Goal: Answer question/provide support

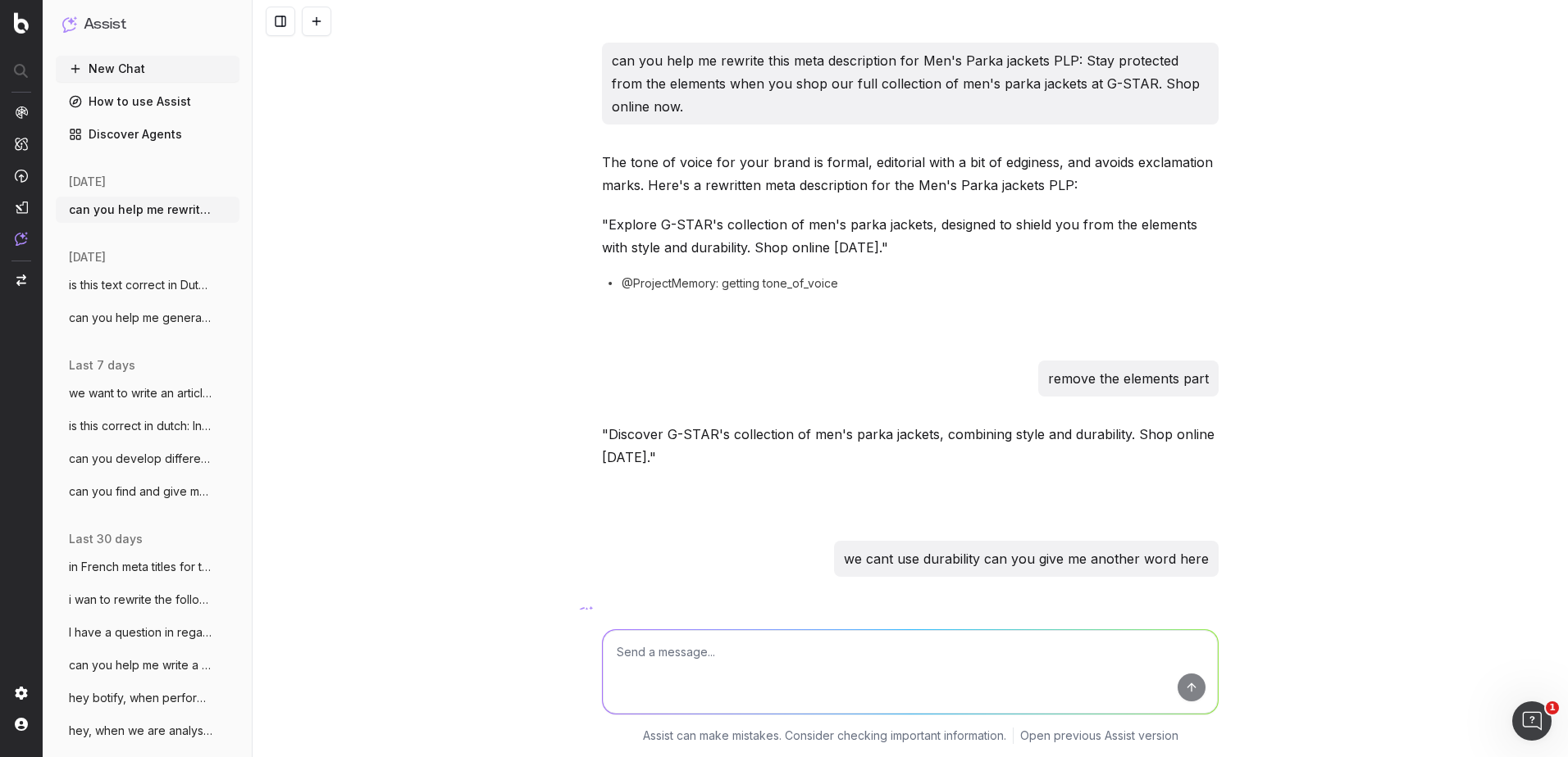
scroll to position [112, 0]
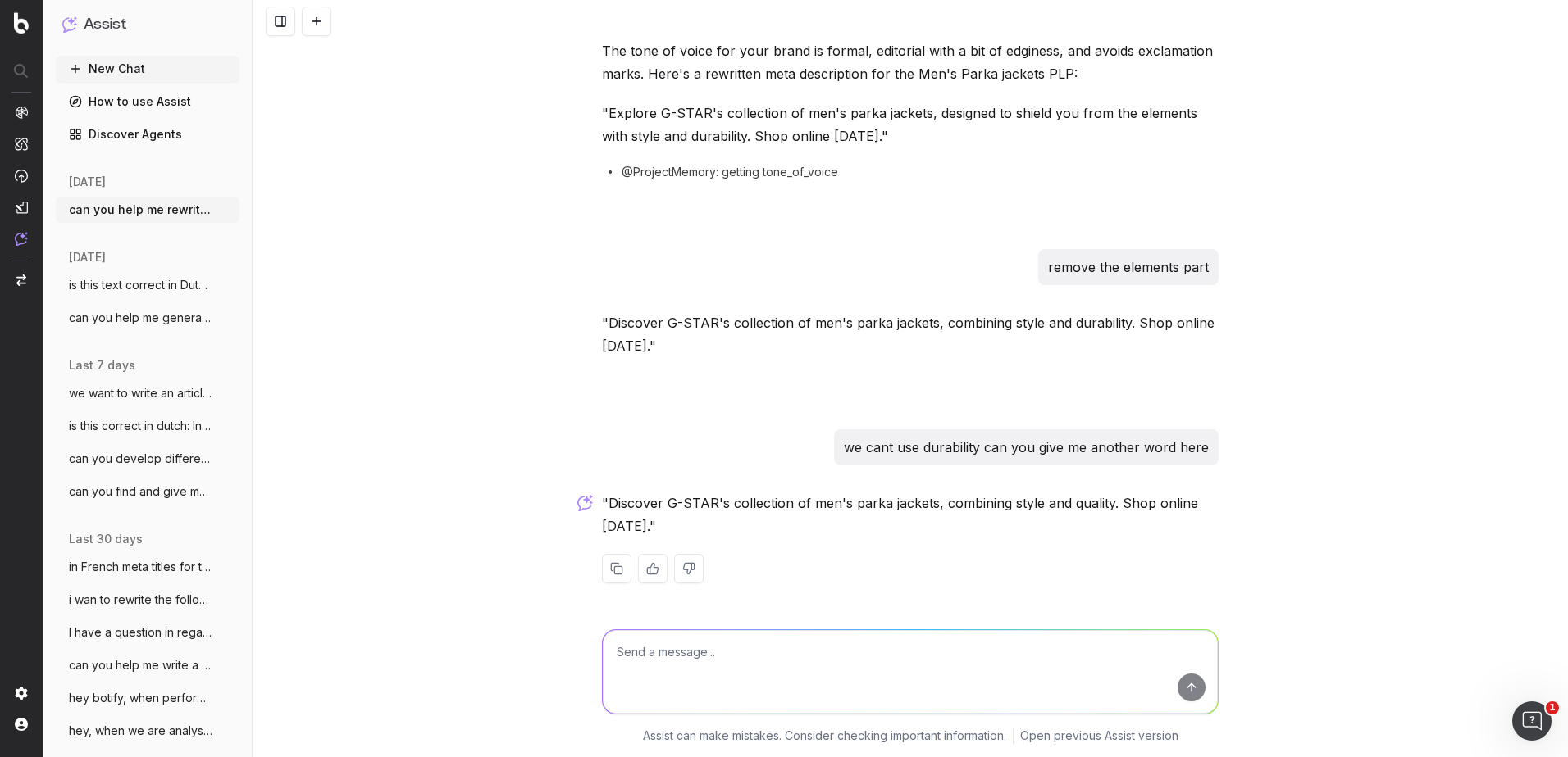
click at [656, 668] on textarea at bounding box center [910, 671] width 615 height 84
type textarea "Discover G-STAR's collection of men's parka jackets, combining style and qualit…"
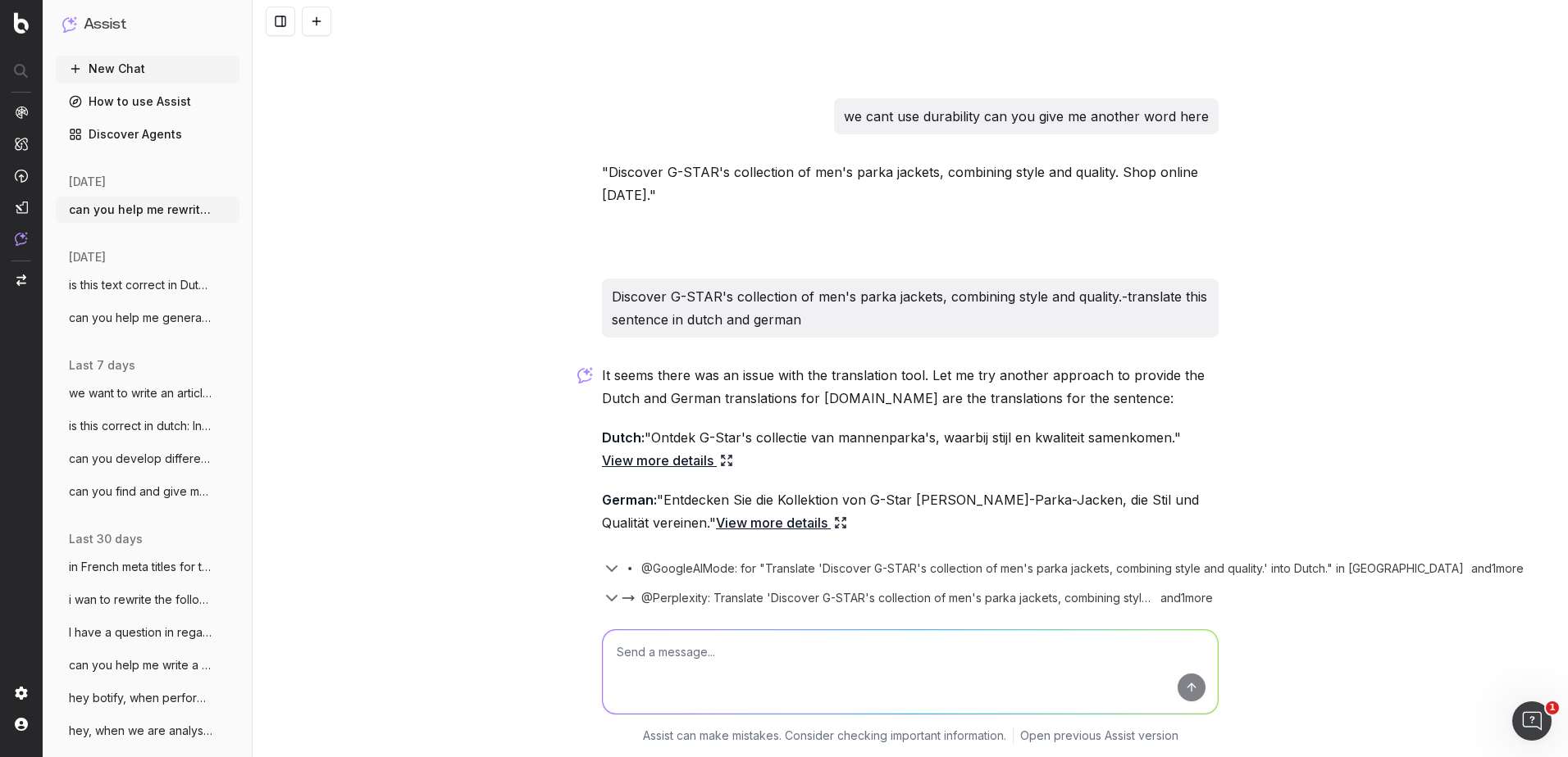
scroll to position [499, 0]
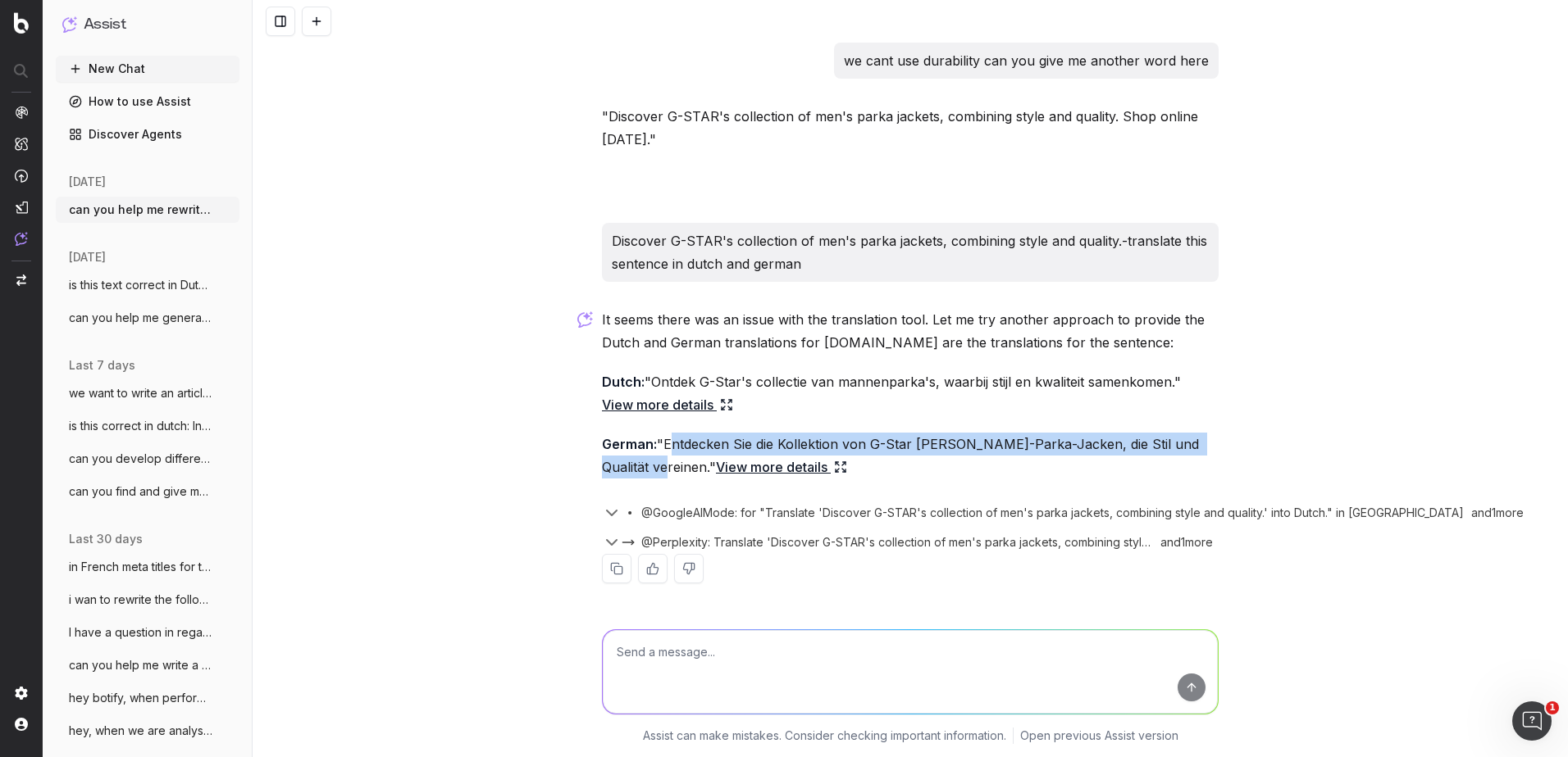
drag, startPoint x: 650, startPoint y: 471, endPoint x: 662, endPoint y: 447, distance: 26.8
click at [662, 447] on p "German: "Entdecken Sie die Kollektion von G-Star [PERSON_NAME]-Parka-Jacken, di…" at bounding box center [910, 455] width 617 height 46
copy p "Entdecken Sie die Kollektion von G-Star [PERSON_NAME]-Parka-Jacken, die Stil un…"
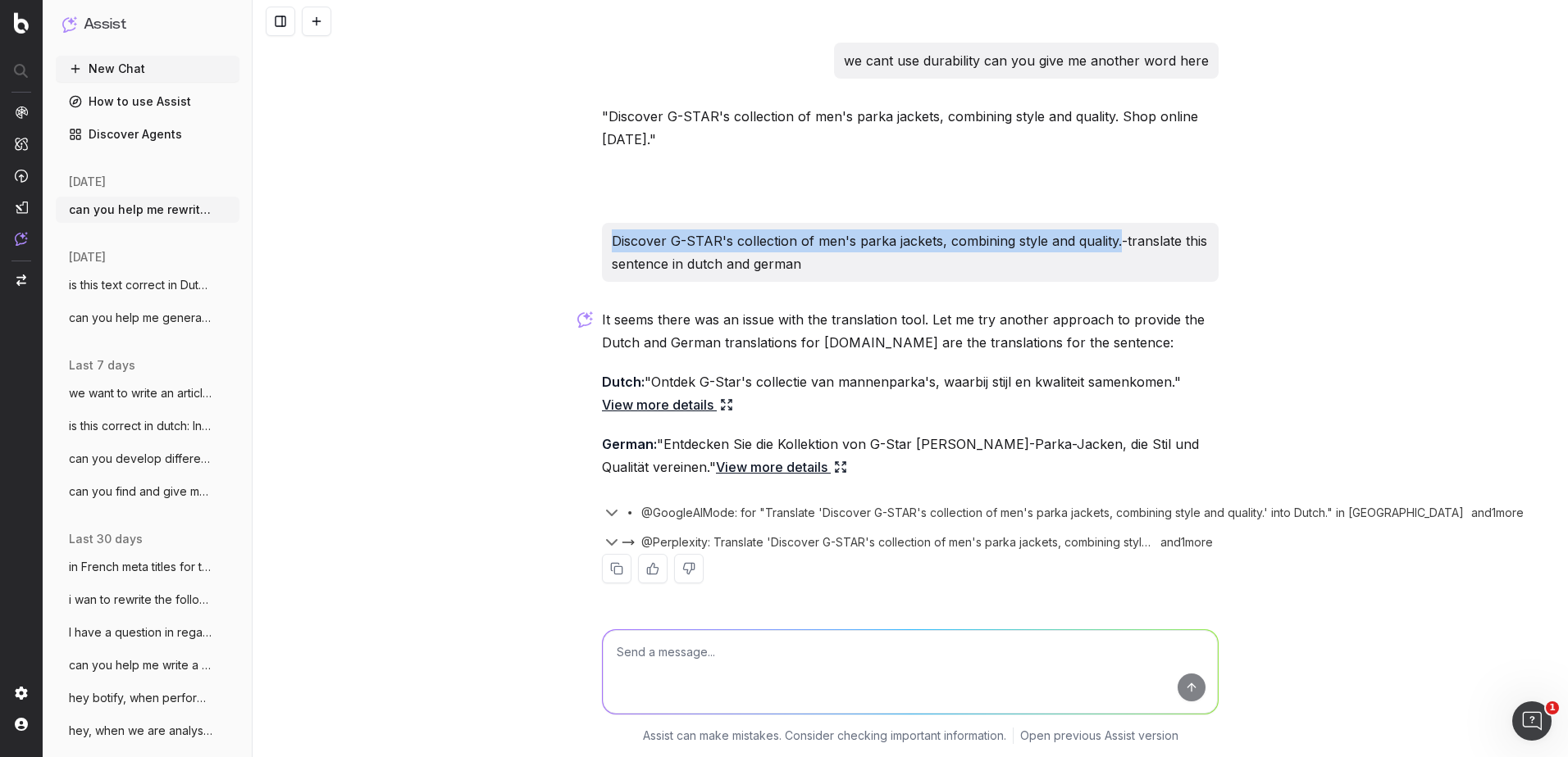
drag, startPoint x: 1112, startPoint y: 248, endPoint x: 603, endPoint y: 249, distance: 509.0
click at [603, 249] on div "Discover G-STAR's collection of men's parka jackets, combining style and qualit…" at bounding box center [910, 253] width 617 height 59
copy p "Discover G-STAR's collection of men's parka jackets, combining style and qualit…"
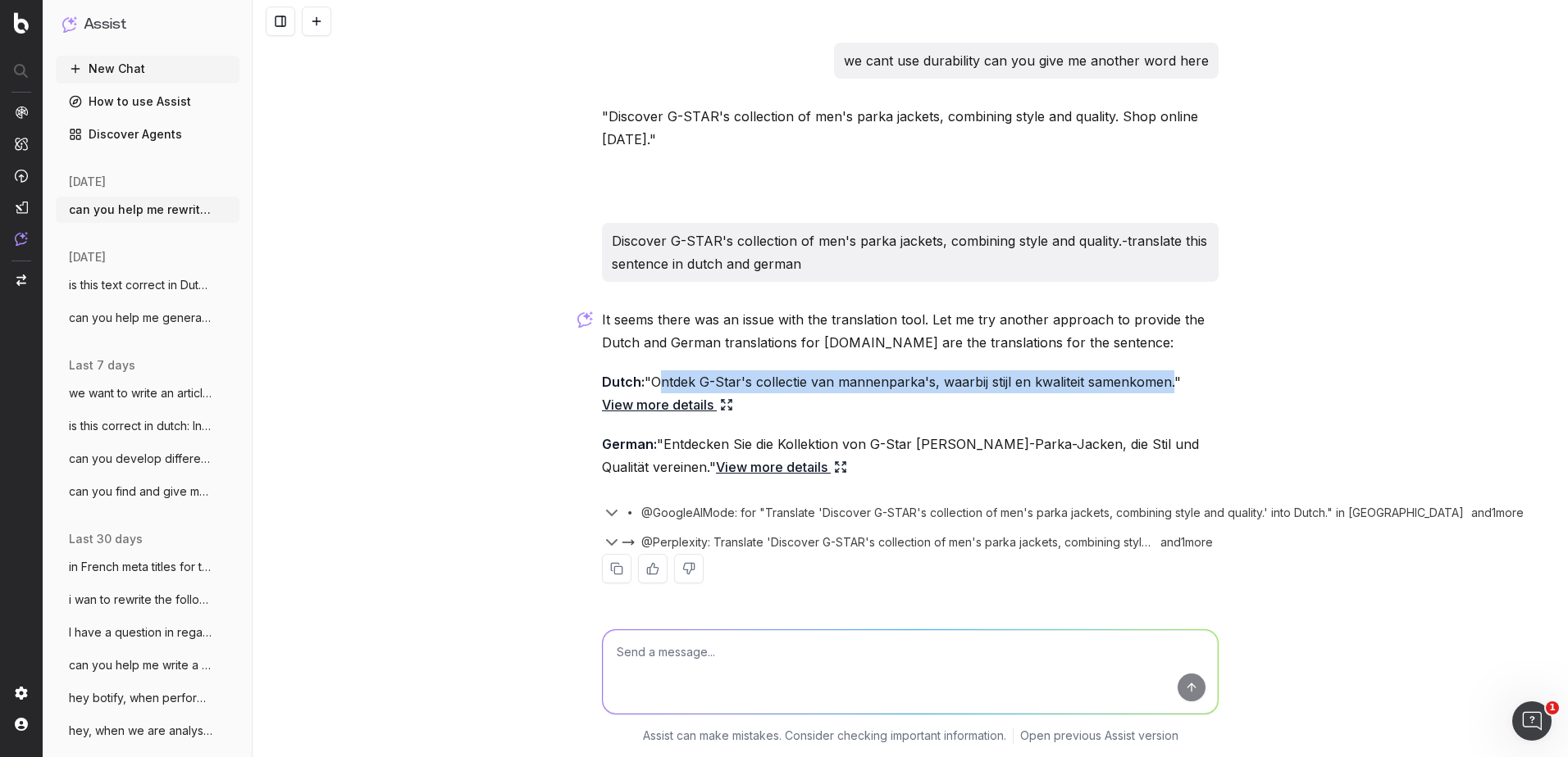
drag, startPoint x: 1166, startPoint y: 382, endPoint x: 650, endPoint y: 373, distance: 516.1
click at [650, 373] on p "Dutch: "Ontdek G-Star's collectie van mannenparka's, waarbij stijl en kwaliteit…" at bounding box center [910, 393] width 617 height 46
copy p "Ontdek G-Star's collectie van mannenparka's, waarbij stijl en kwaliteit samenko…"
